Goal: Find specific page/section: Find specific page/section

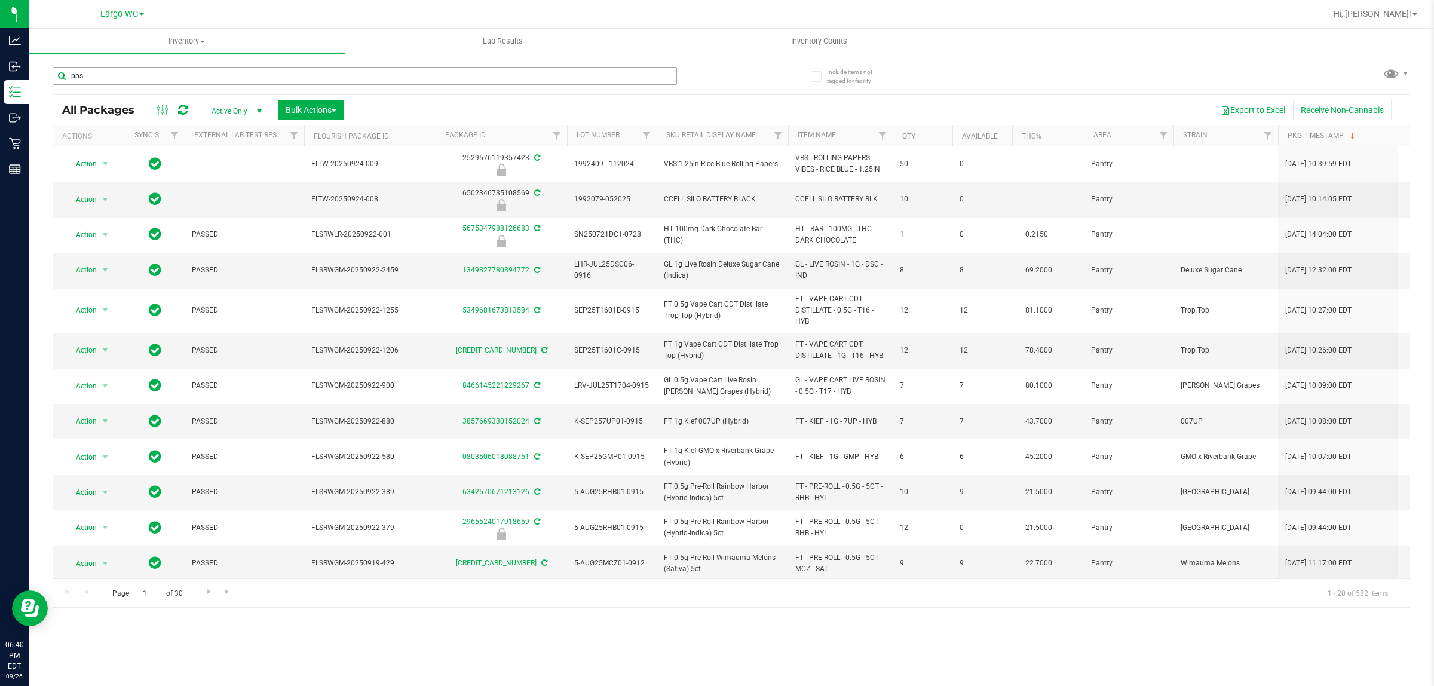
type input "pbs"
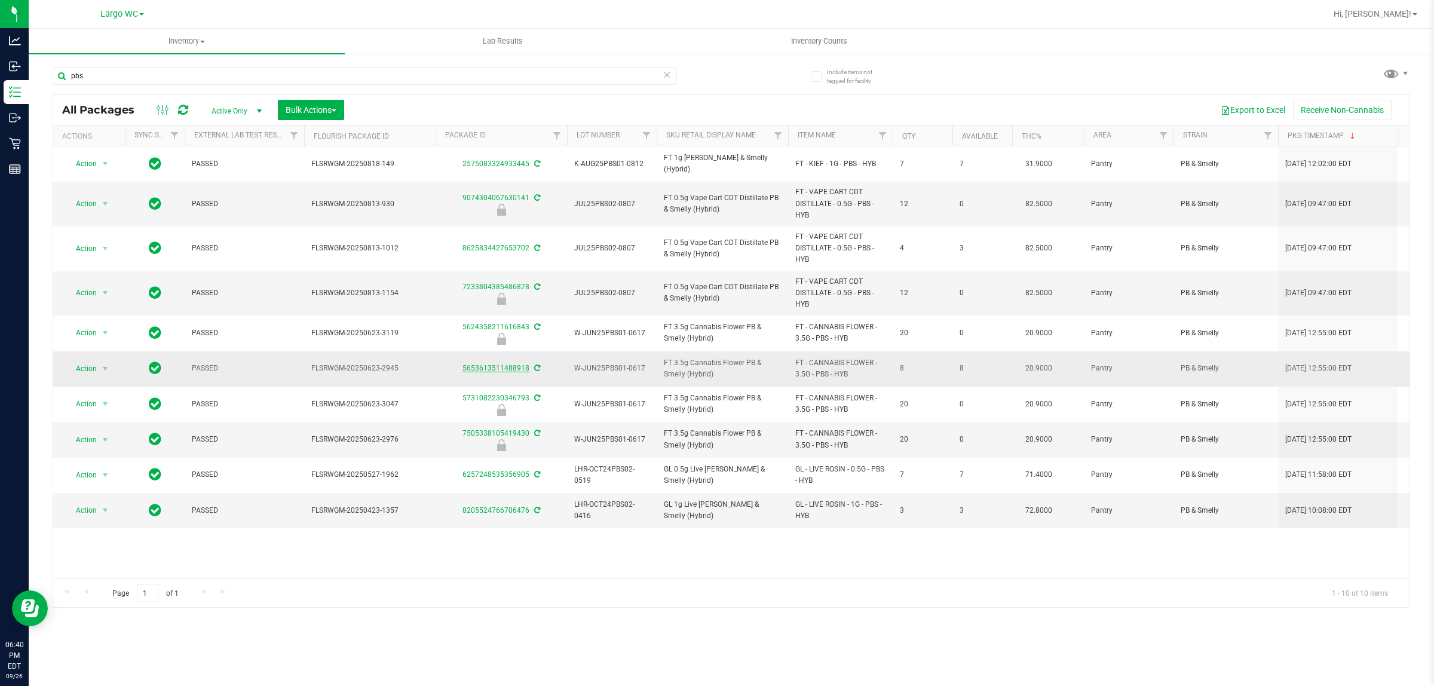
click at [490, 371] on link "5653613511488918" at bounding box center [496, 368] width 67 height 8
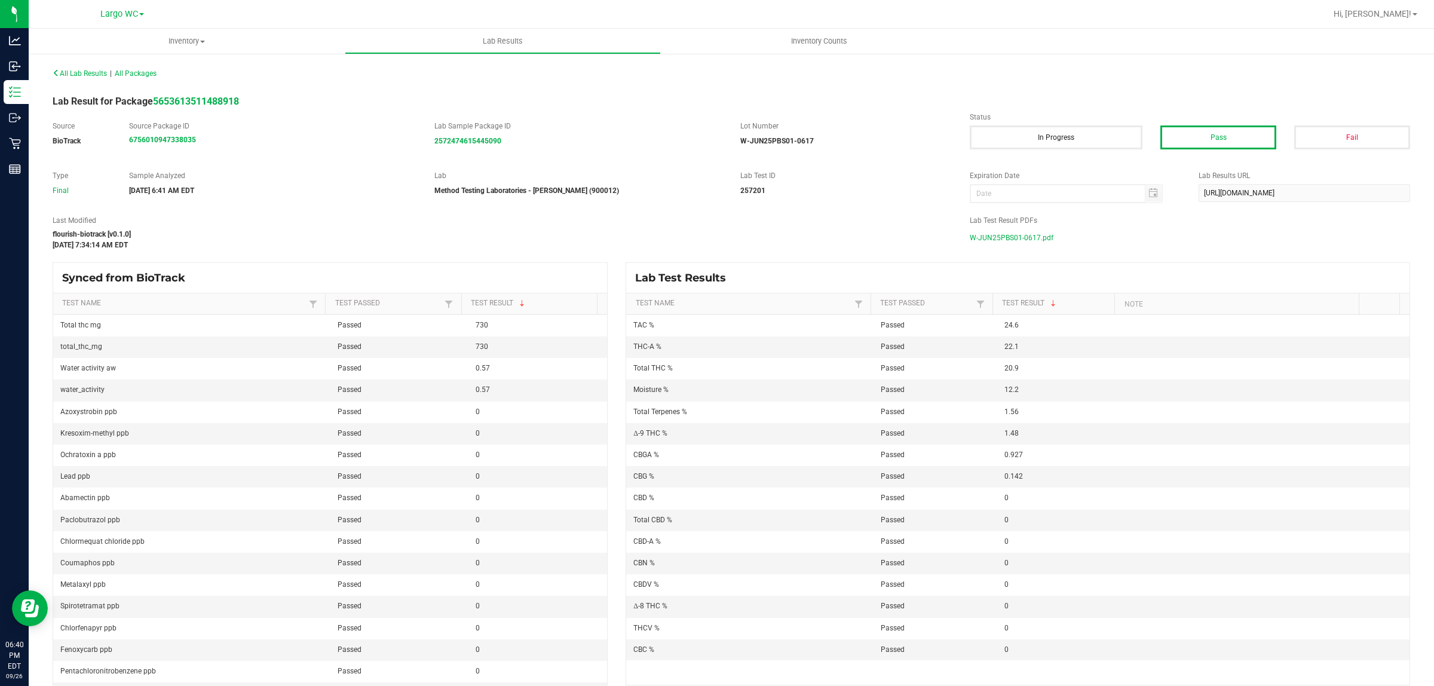
click at [1007, 231] on span "W-JUN25PBS01-0617.pdf" at bounding box center [1012, 238] width 84 height 18
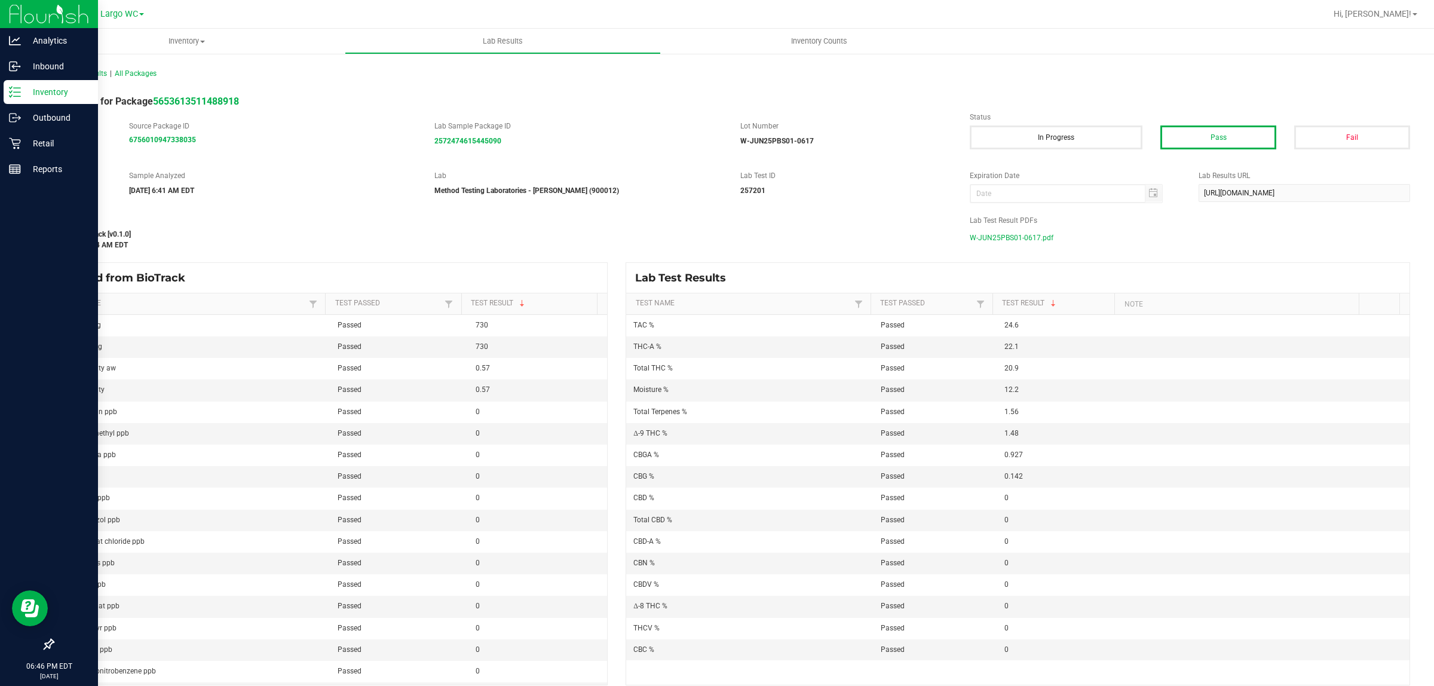
click at [41, 88] on p "Inventory" at bounding box center [57, 92] width 72 height 14
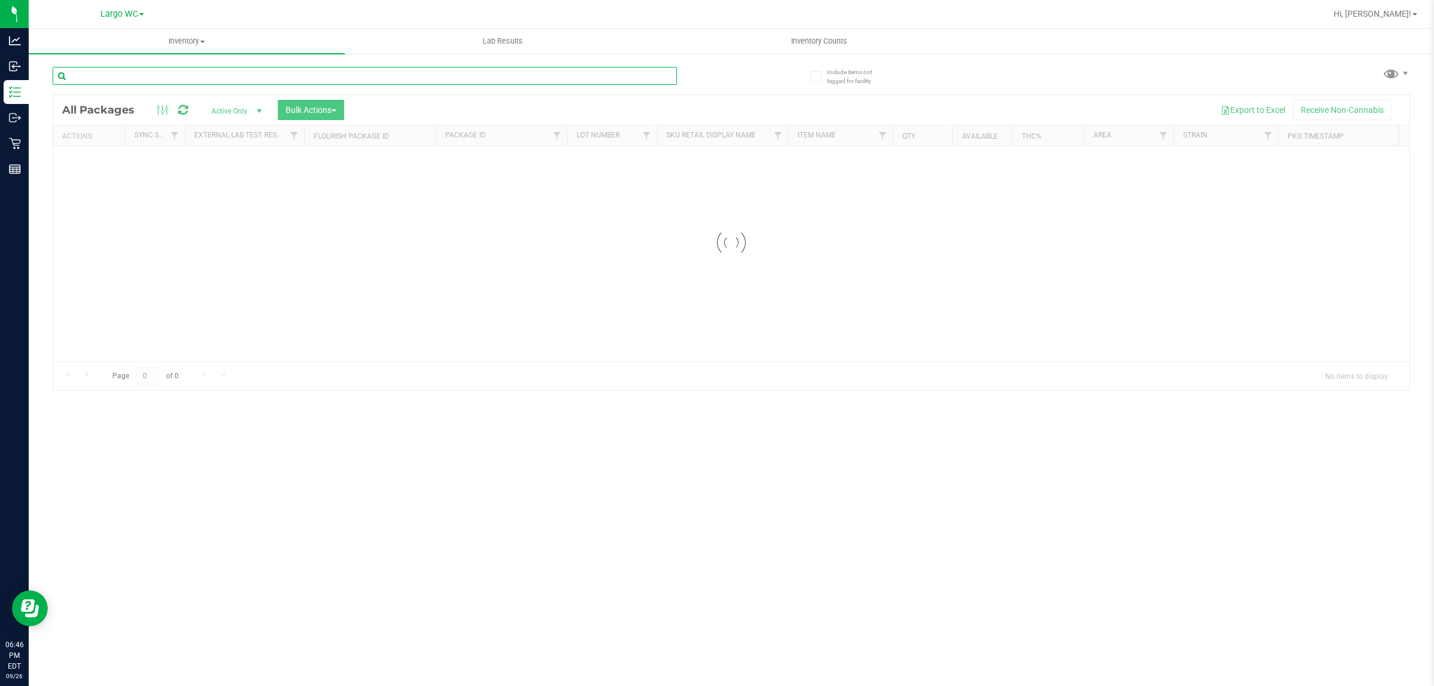
click at [148, 78] on input "text" at bounding box center [365, 76] width 625 height 18
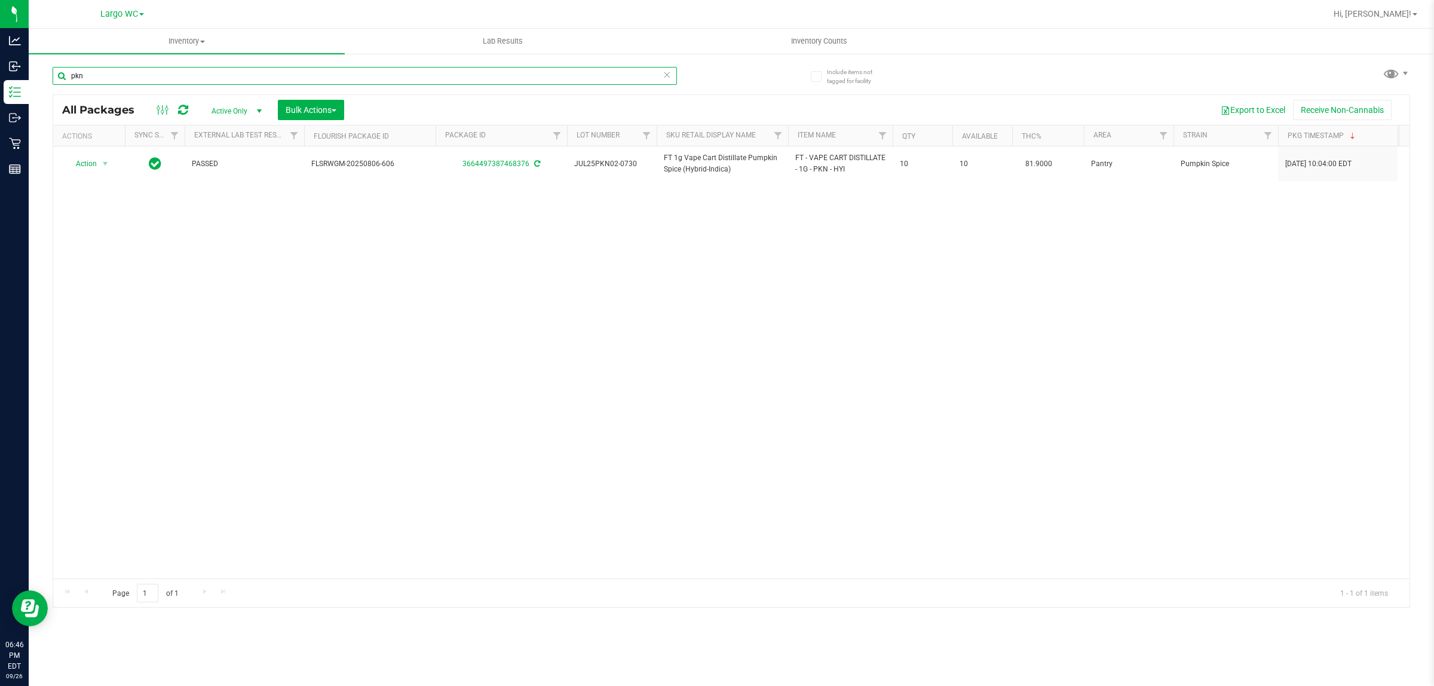
type input "pkn"
drag, startPoint x: 123, startPoint y: 78, endPoint x: 60, endPoint y: 72, distance: 63.6
click at [63, 73] on input "pkn" at bounding box center [365, 76] width 625 height 18
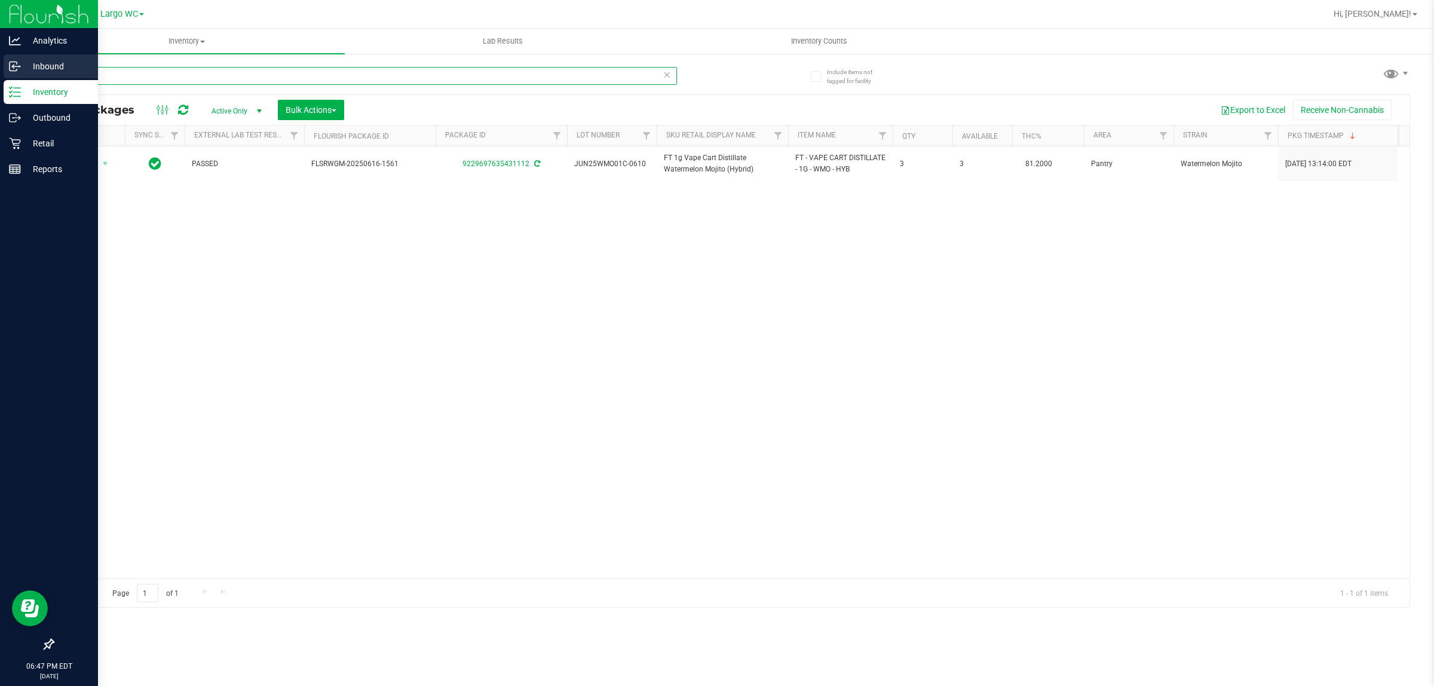
drag, startPoint x: 105, startPoint y: 77, endPoint x: 0, endPoint y: 72, distance: 105.3
click at [4, 72] on div "Analytics Inbound Inventory Outbound Retail Reports 06:47 PM EDT [DATE] 09/26 L…" at bounding box center [717, 343] width 1434 height 686
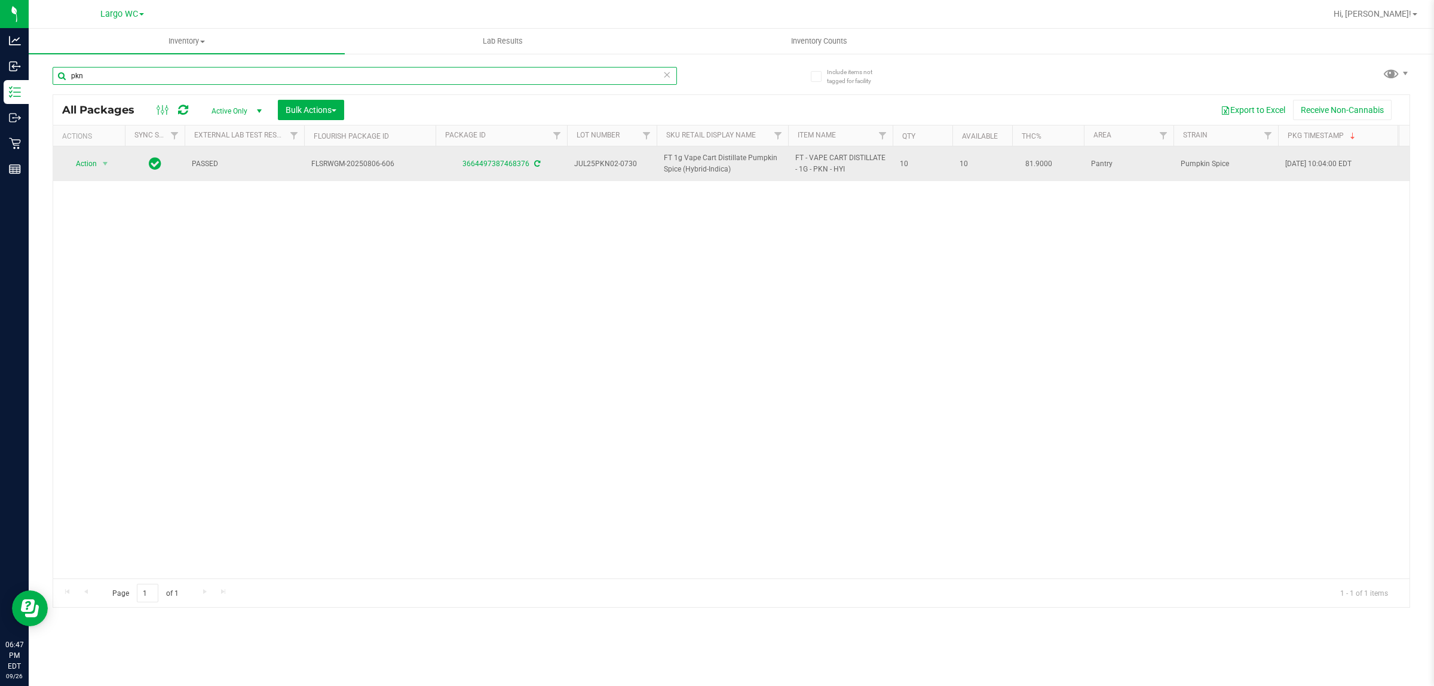
type input "pkn"
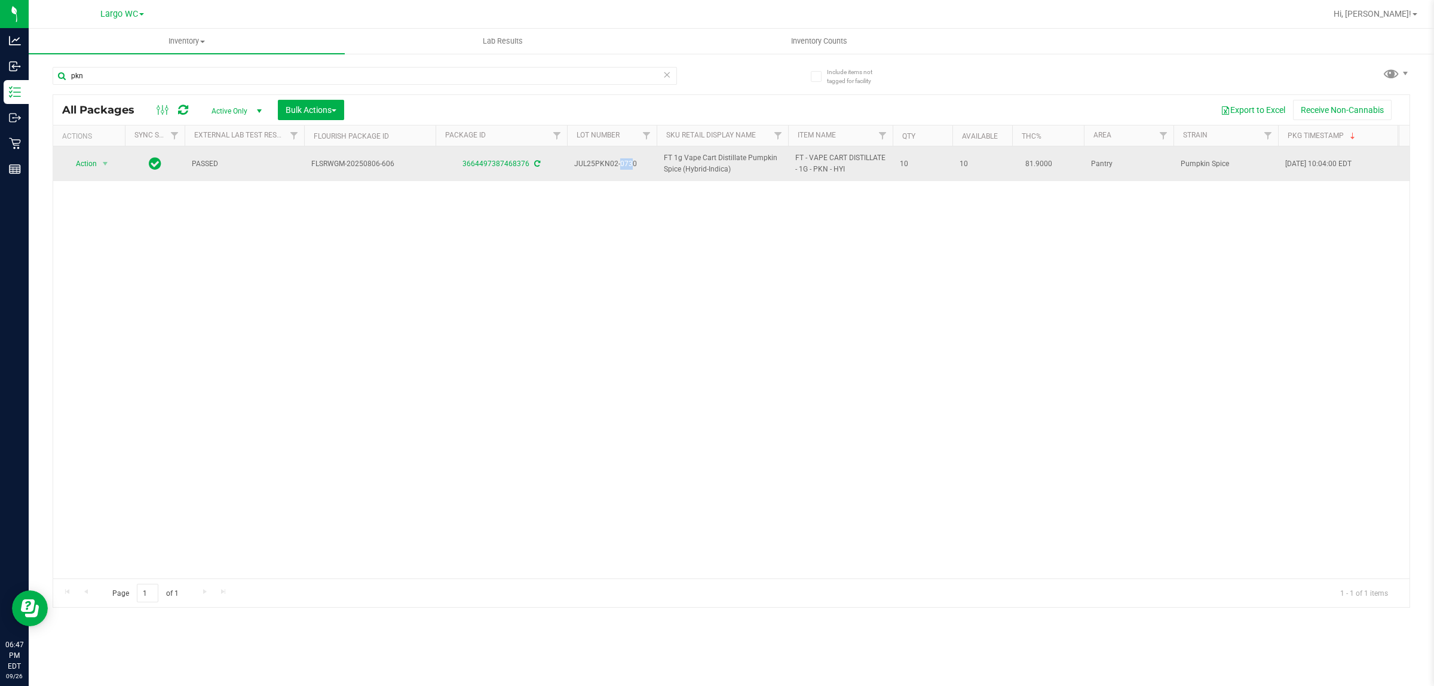
drag, startPoint x: 581, startPoint y: 163, endPoint x: 596, endPoint y: 166, distance: 15.1
click at [596, 166] on span "JUL25PKN02-0730" at bounding box center [611, 163] width 75 height 11
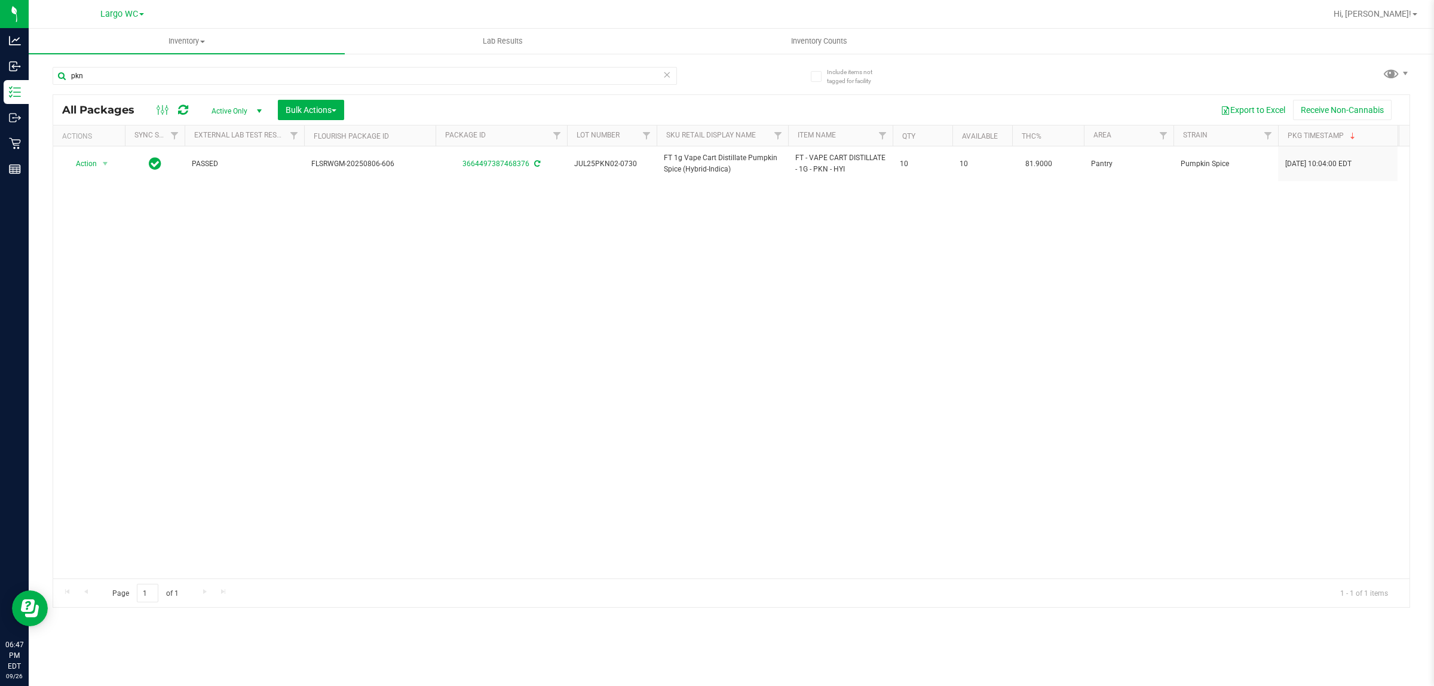
drag, startPoint x: 604, startPoint y: 192, endPoint x: 550, endPoint y: 223, distance: 62.1
click at [604, 194] on div "Action Action Adjust qty Create package Edit attributes Global inventory Locate…" at bounding box center [731, 362] width 1357 height 432
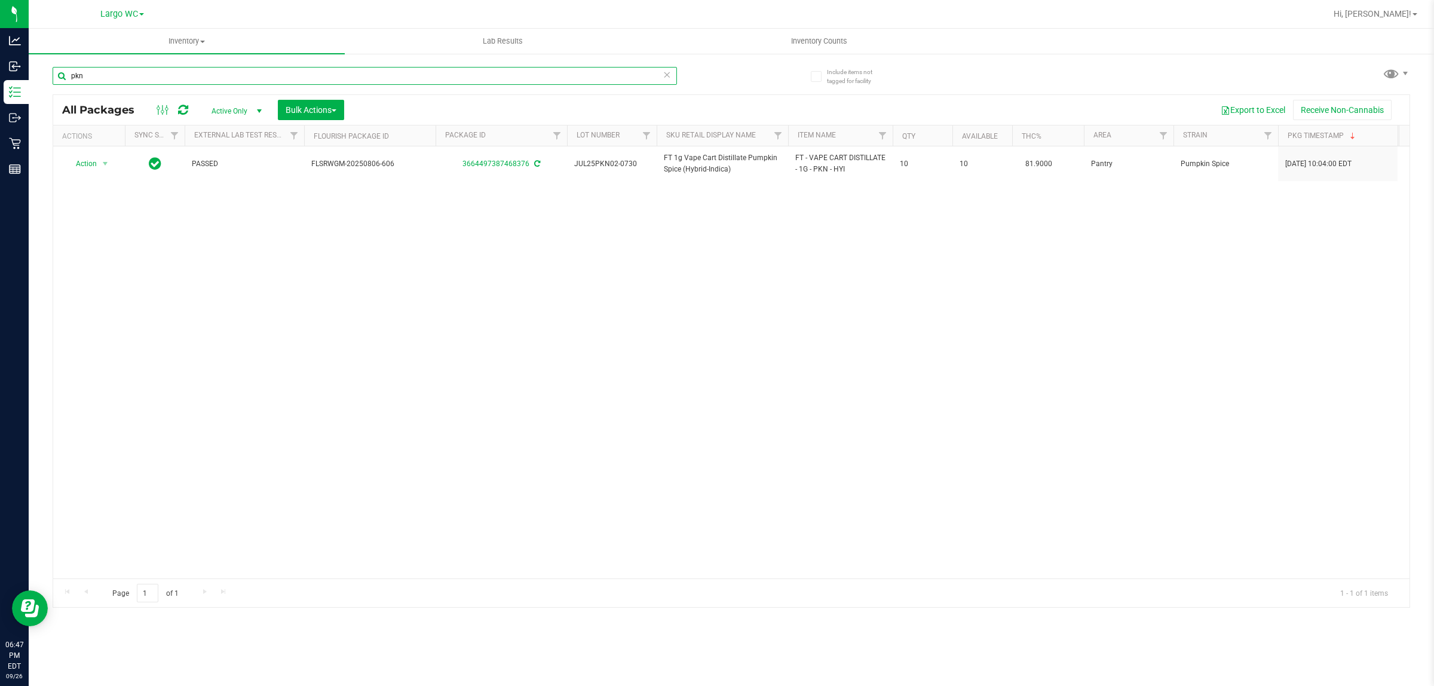
drag, startPoint x: 82, startPoint y: 76, endPoint x: 53, endPoint y: 76, distance: 29.9
click at [53, 76] on input "pkn" at bounding box center [365, 76] width 625 height 18
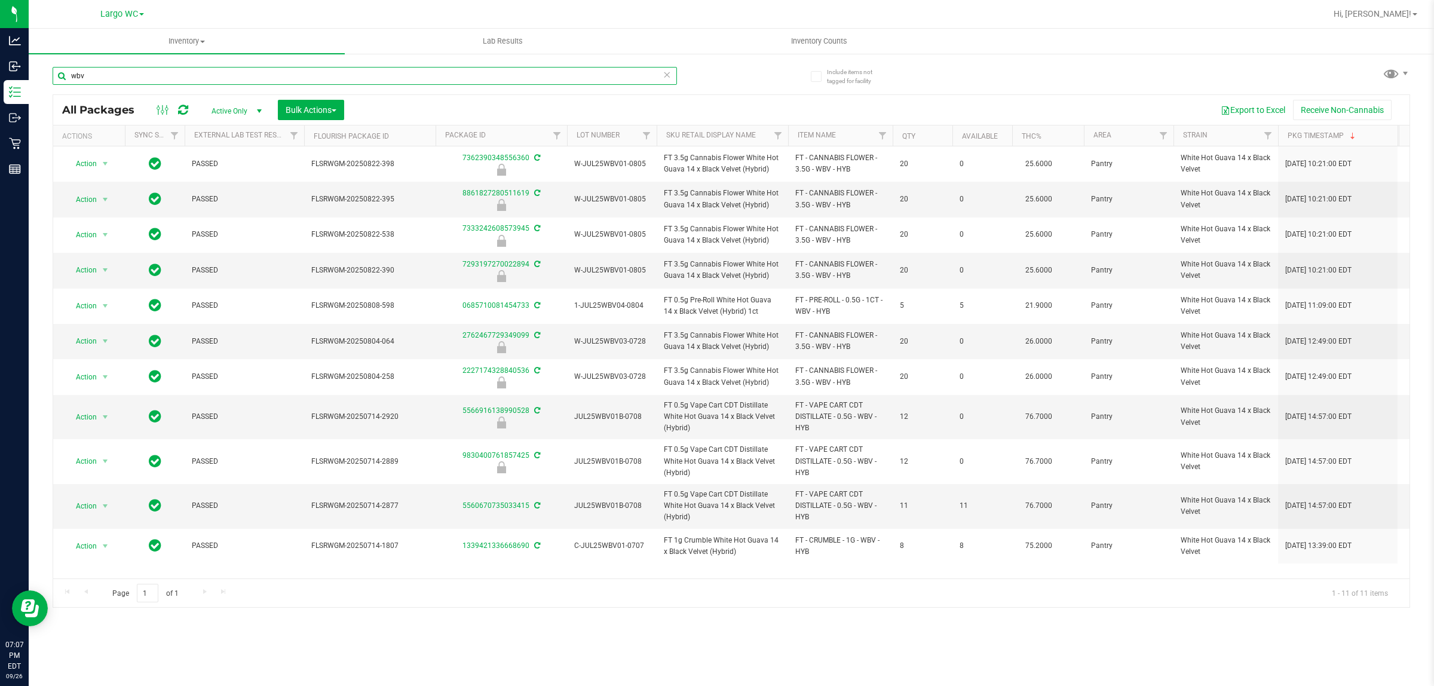
type input "wbv"
